Goal: Task Accomplishment & Management: Use online tool/utility

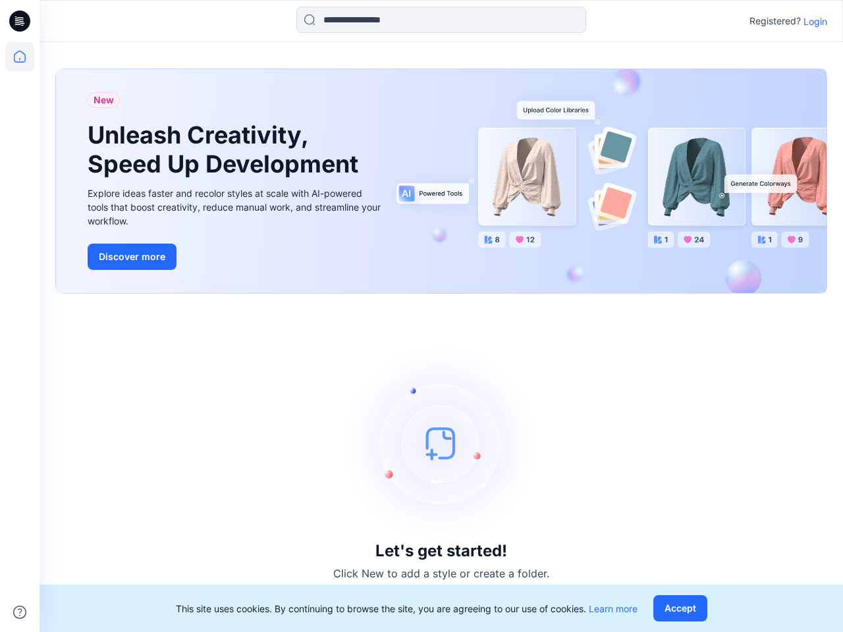
click at [421, 316] on div "Let's get started! Click New to add a style or create a folder." at bounding box center [441, 462] width 772 height 307
click at [20, 21] on icon at bounding box center [21, 21] width 5 height 1
click at [20, 57] on icon at bounding box center [19, 56] width 29 height 29
click at [20, 612] on icon at bounding box center [19, 612] width 13 height 13
click at [441, 20] on input at bounding box center [441, 20] width 290 height 26
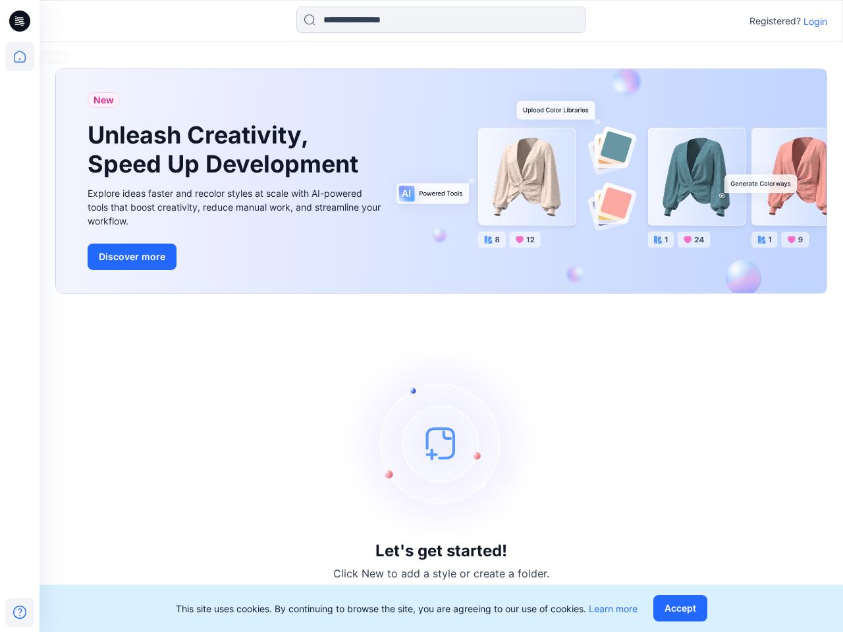
click at [815, 21] on p "Login" at bounding box center [815, 21] width 24 height 14
click at [683, 608] on button "Accept" at bounding box center [680, 608] width 54 height 26
